Goal: Navigation & Orientation: Find specific page/section

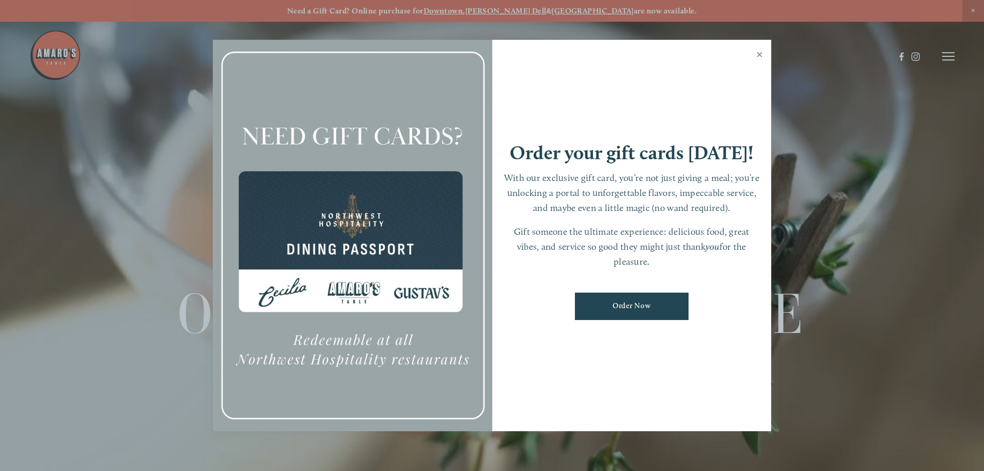
click at [762, 55] on link "Close" at bounding box center [759, 55] width 20 height 29
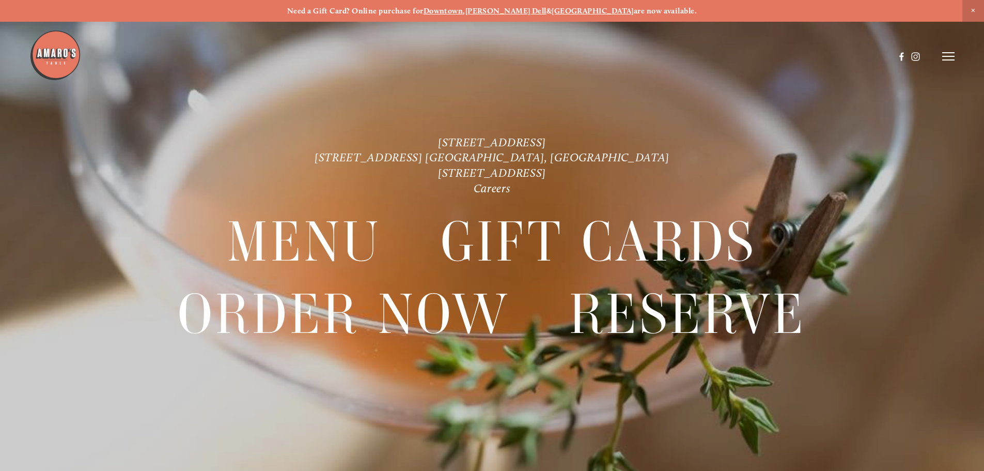
click at [585, 13] on strong "[GEOGRAPHIC_DATA]" at bounding box center [593, 10] width 82 height 9
click at [949, 60] on line at bounding box center [948, 60] width 12 height 0
click at [801, 55] on span "Visit" at bounding box center [810, 56] width 18 height 10
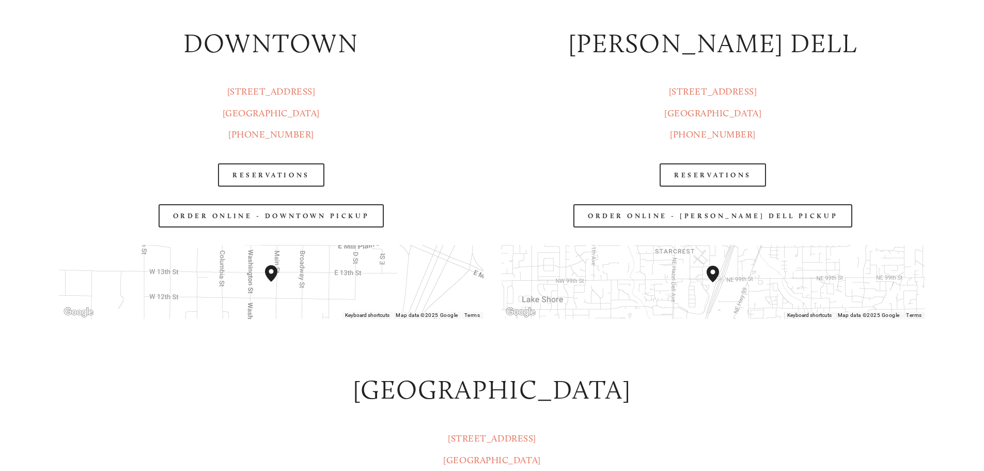
scroll to position [1704, 0]
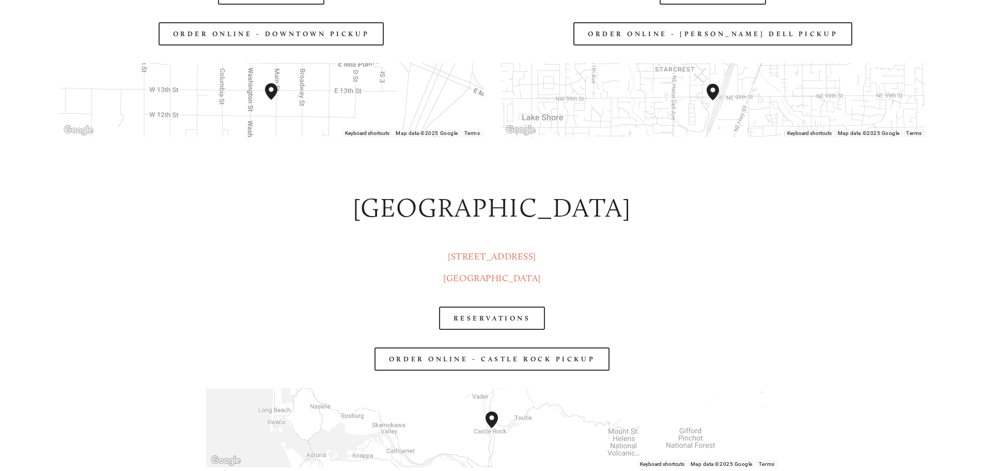
drag, startPoint x: 585, startPoint y: 280, endPoint x: 427, endPoint y: 229, distance: 166.1
click at [429, 229] on div "[GEOGRAPHIC_DATA] [STREET_ADDRESS]" at bounding box center [492, 239] width 866 height 99
